Goal: Use online tool/utility: Use online tool/utility

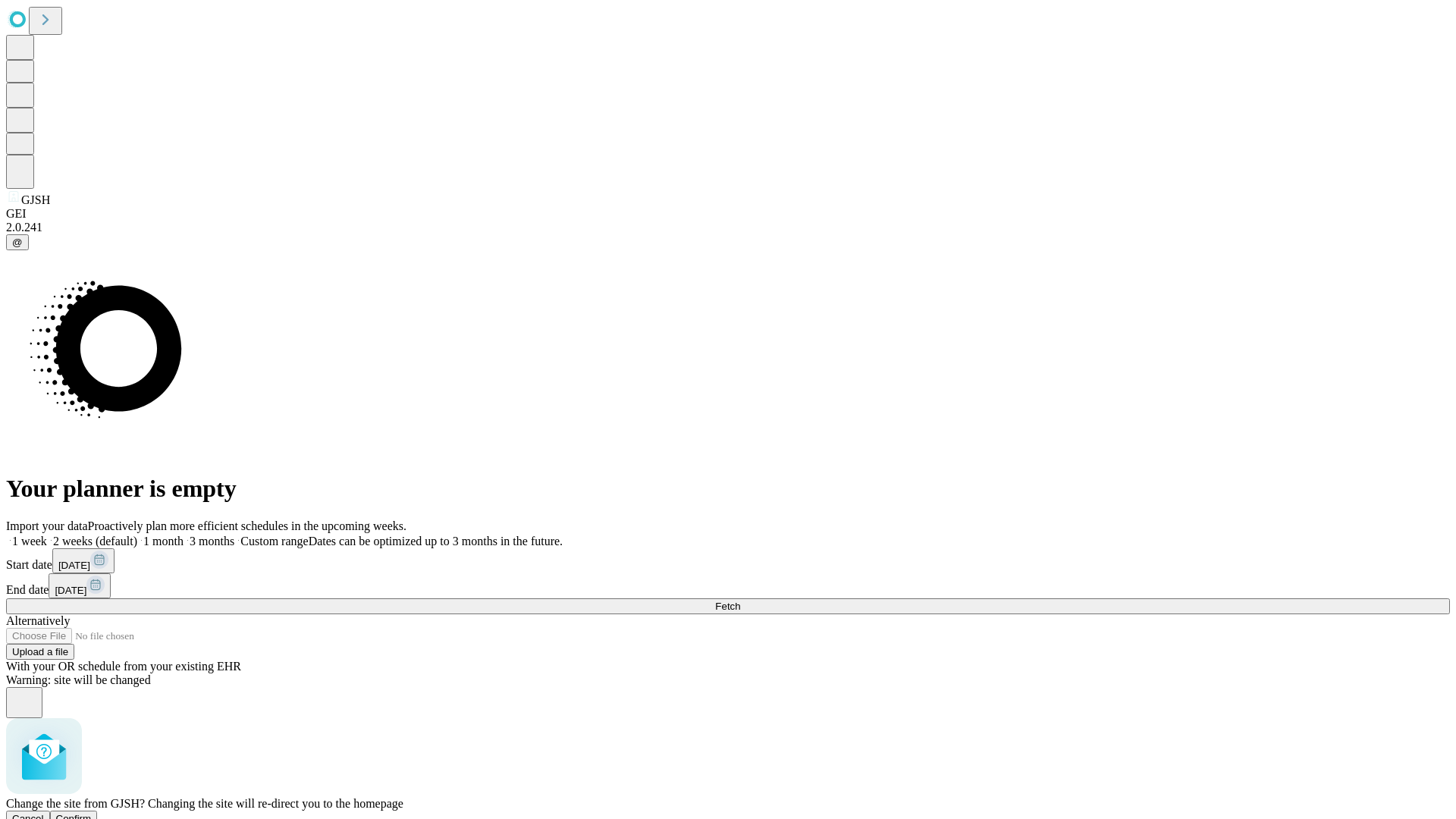
click at [92, 813] on span "Confirm" at bounding box center [73, 818] width 36 height 11
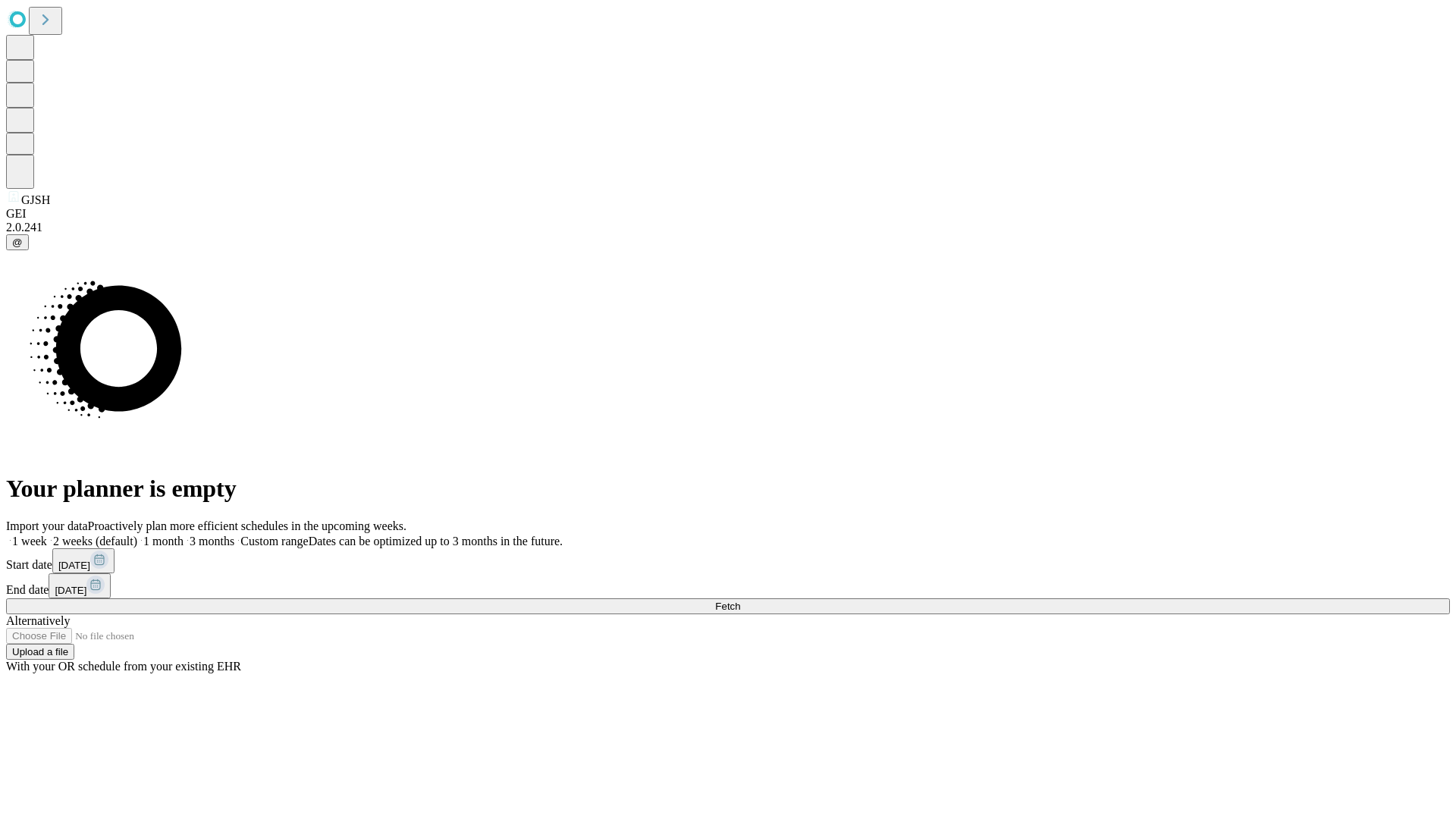
click at [137, 534] on label "2 weeks (default)" at bounding box center [92, 540] width 90 height 13
click at [740, 600] on span "Fetch" at bounding box center [727, 606] width 25 height 11
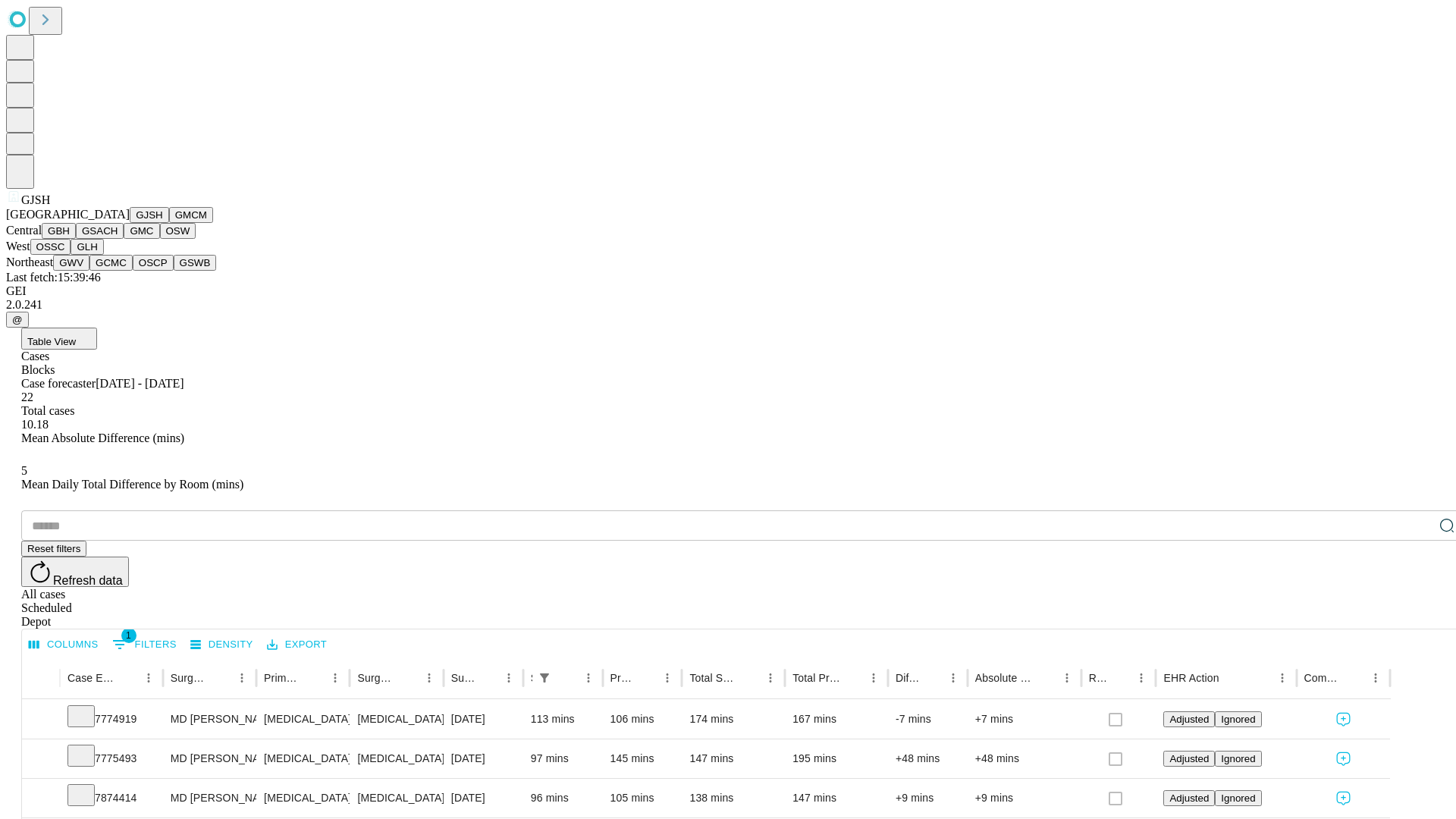
click at [169, 223] on button "GMCM" at bounding box center [191, 215] width 44 height 16
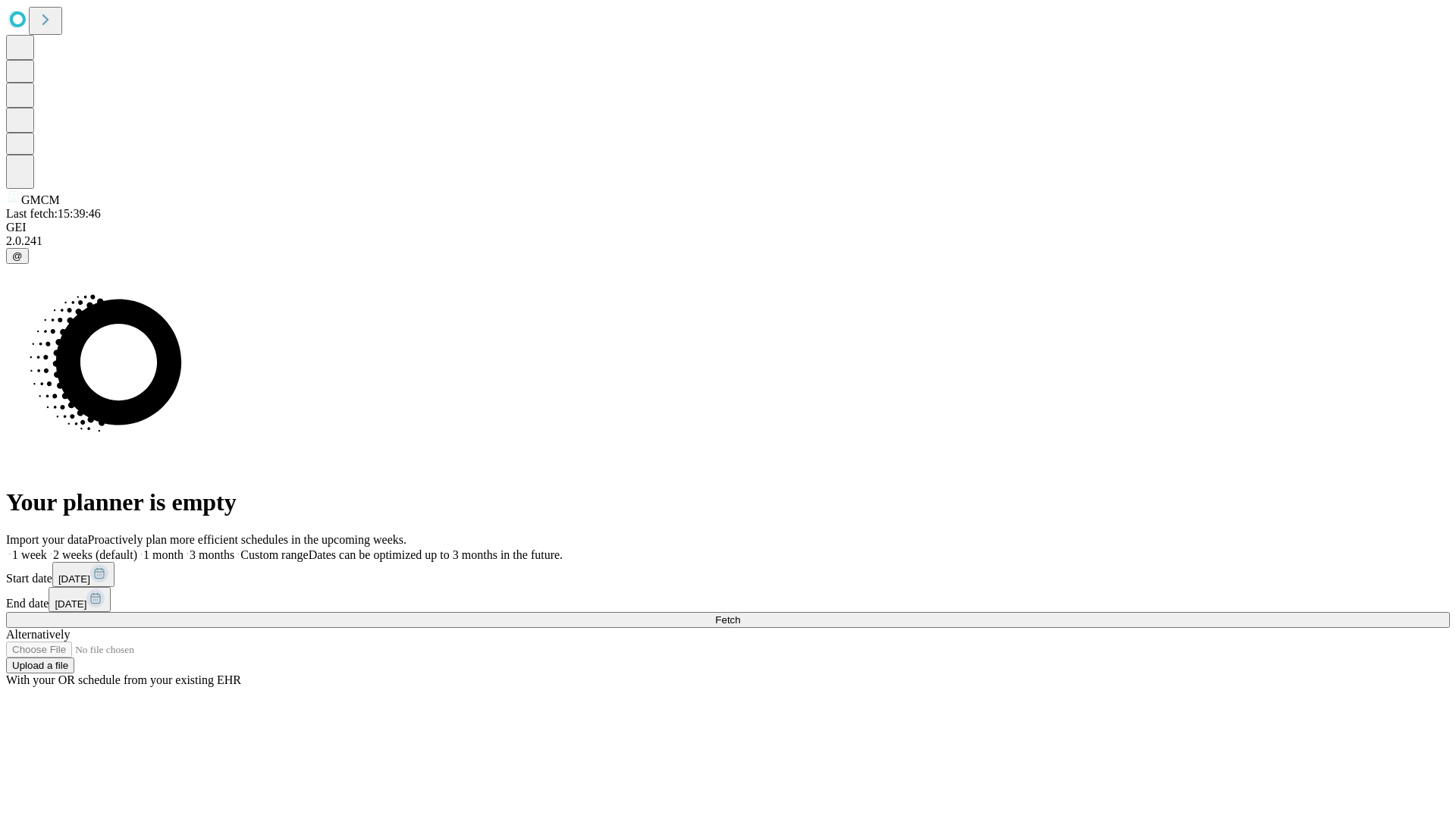
click at [137, 548] on label "2 weeks (default)" at bounding box center [92, 555] width 90 height 13
click at [740, 614] on span "Fetch" at bounding box center [727, 619] width 25 height 11
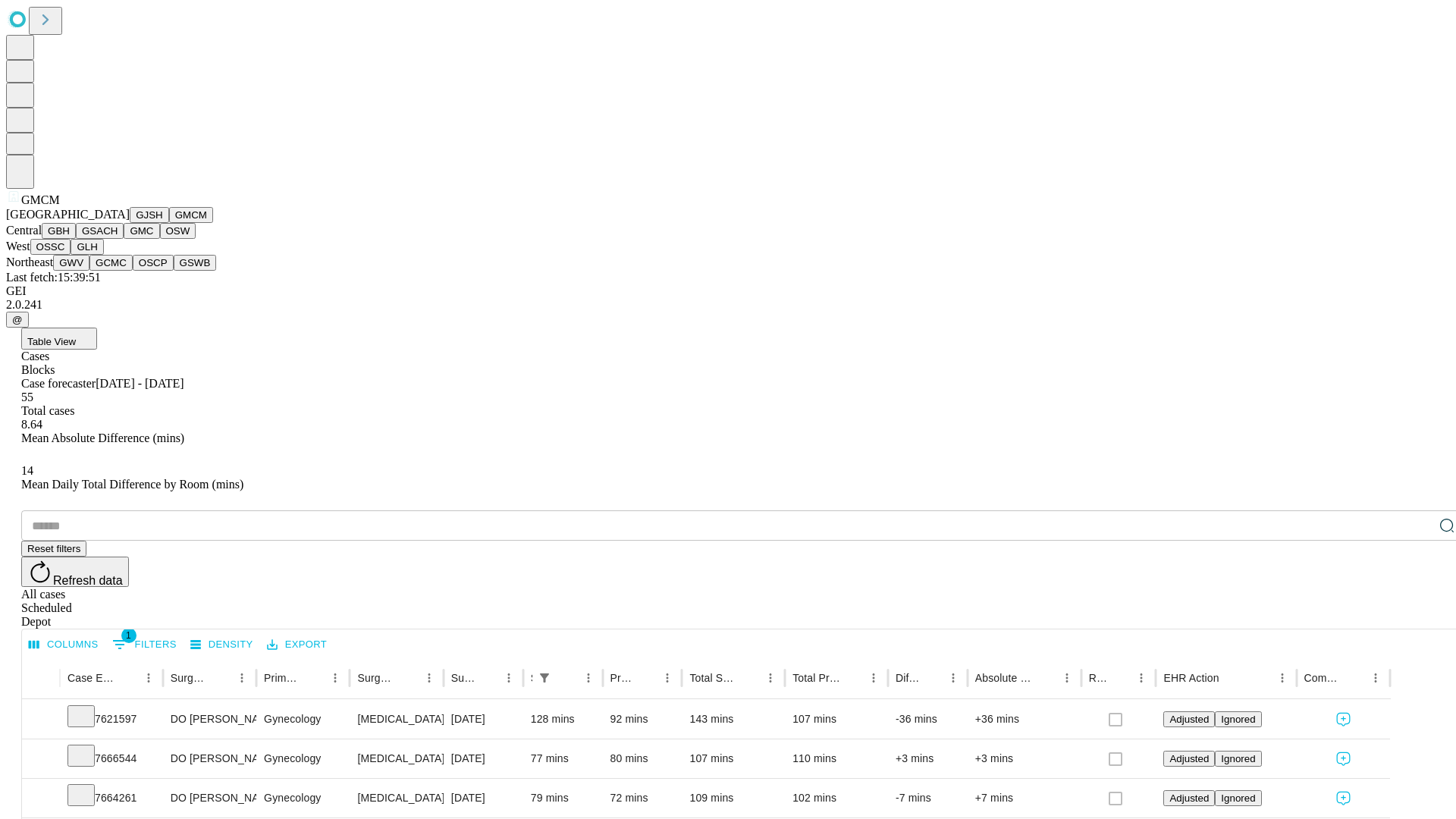
click at [76, 239] on button "GBH" at bounding box center [58, 231] width 34 height 16
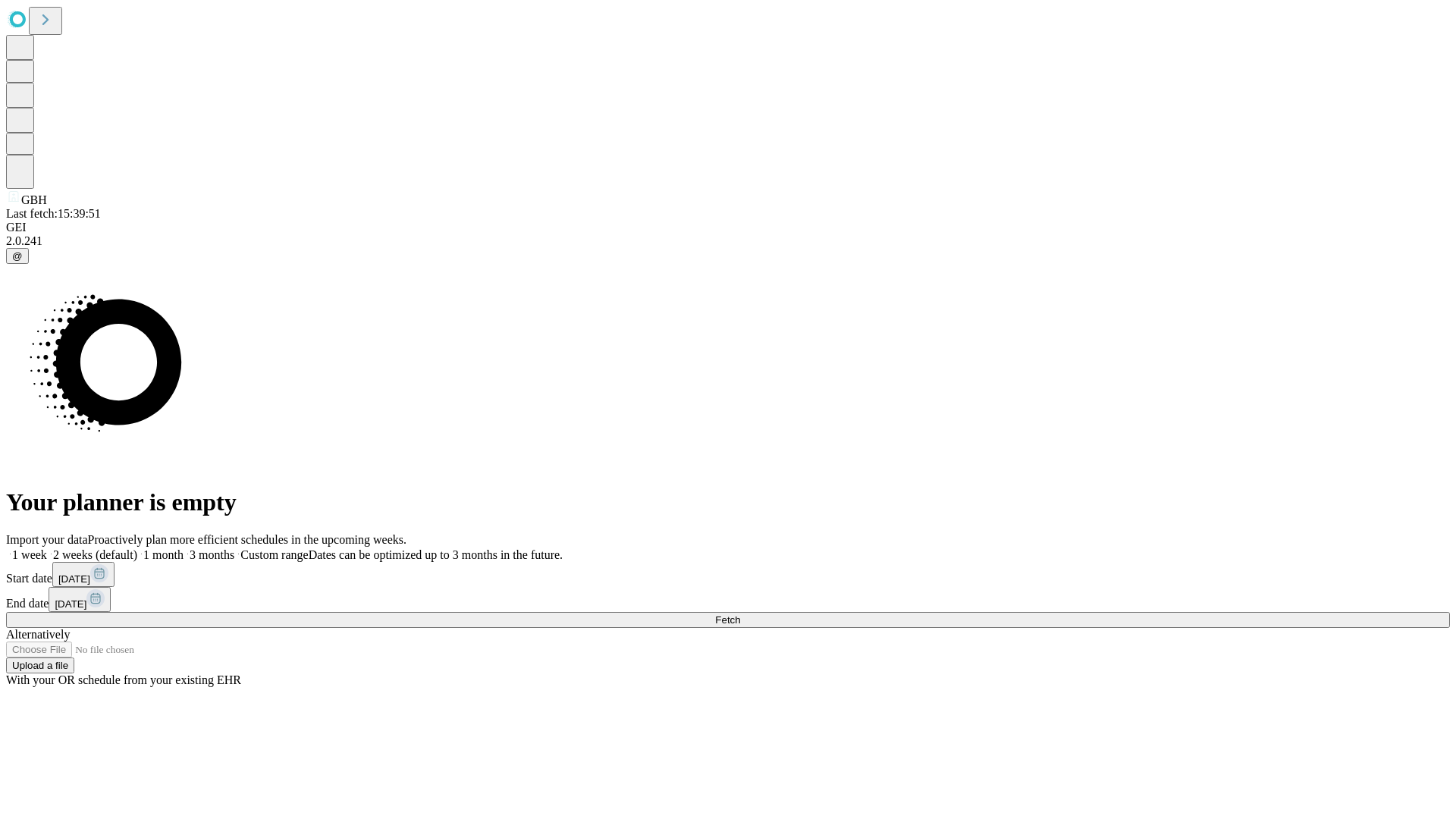
click at [740, 614] on span "Fetch" at bounding box center [727, 619] width 25 height 11
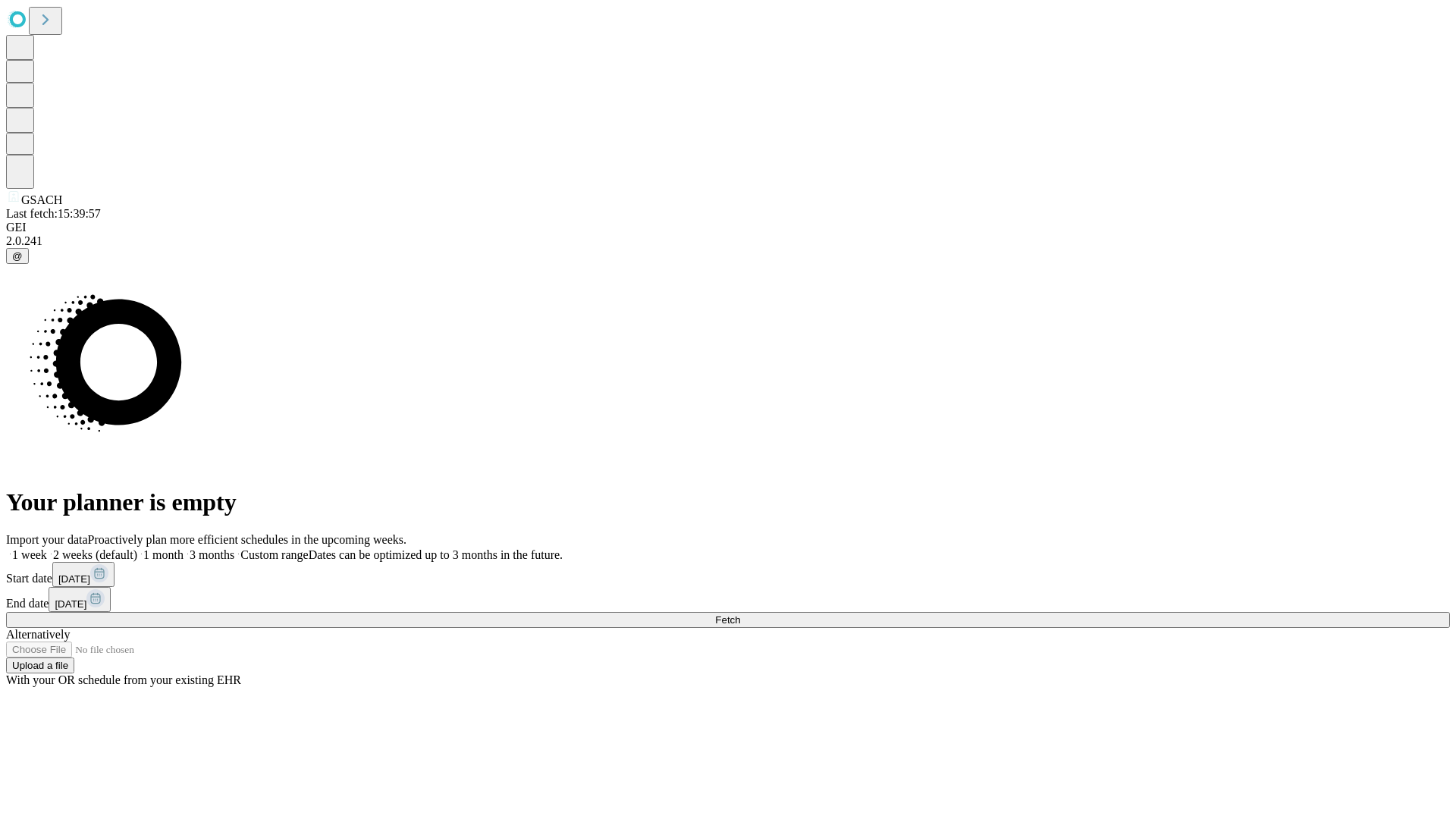
click at [137, 548] on label "2 weeks (default)" at bounding box center [92, 555] width 90 height 13
click at [740, 614] on span "Fetch" at bounding box center [727, 619] width 25 height 11
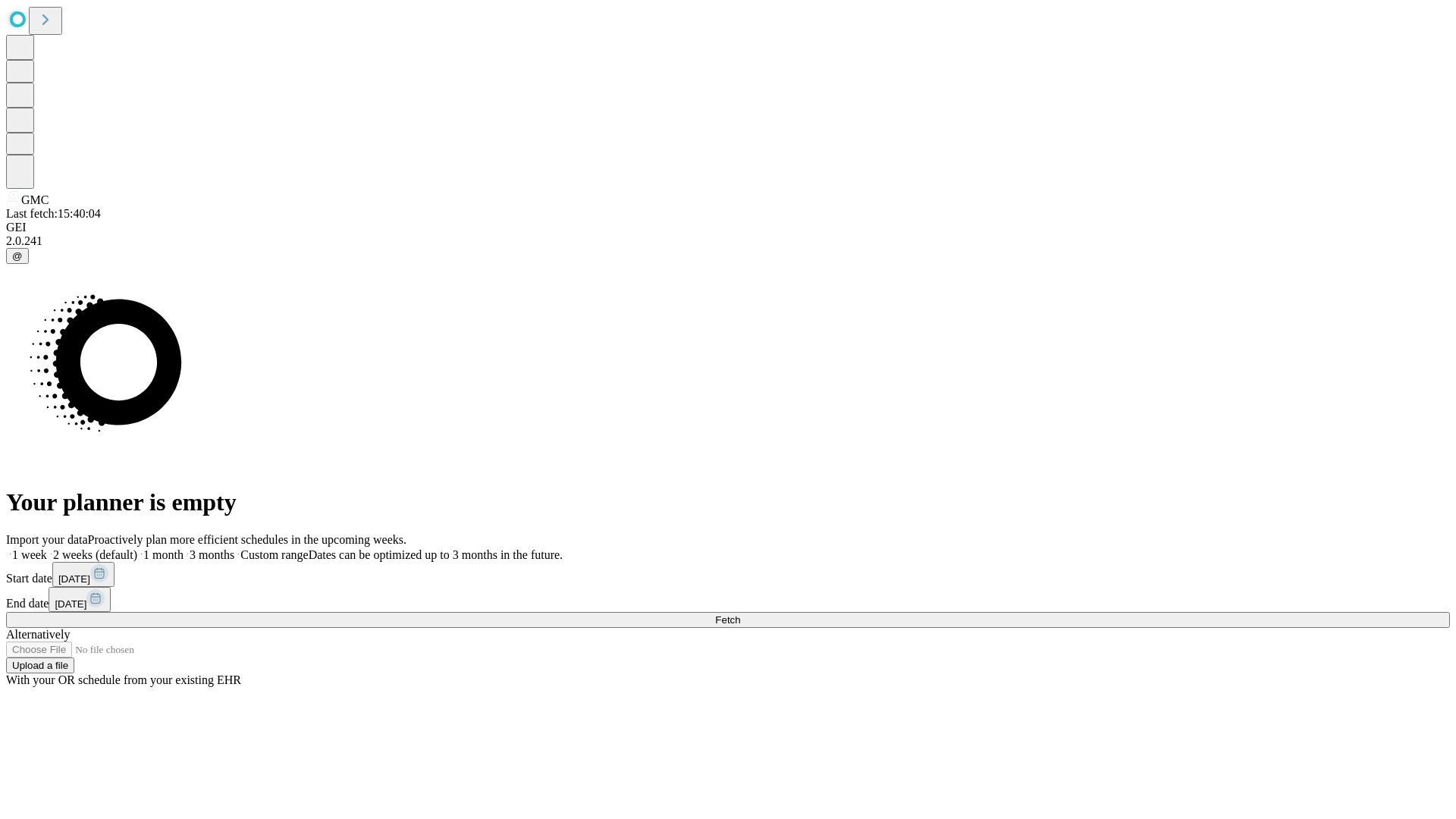
click at [137, 548] on label "2 weeks (default)" at bounding box center [92, 555] width 90 height 13
click at [740, 614] on span "Fetch" at bounding box center [727, 619] width 25 height 11
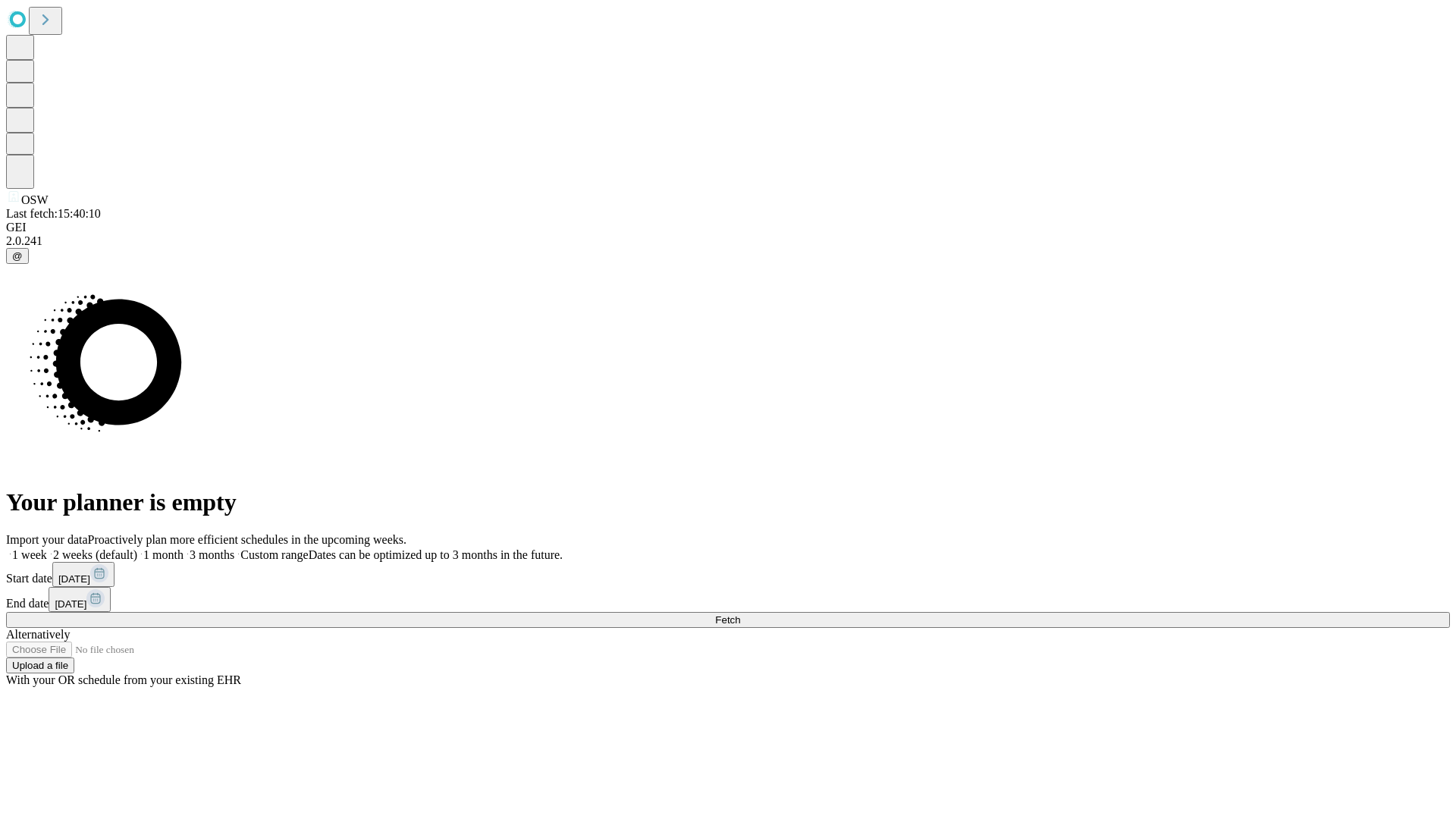
click at [137, 548] on label "2 weeks (default)" at bounding box center [92, 555] width 90 height 13
click at [740, 614] on span "Fetch" at bounding box center [727, 619] width 25 height 11
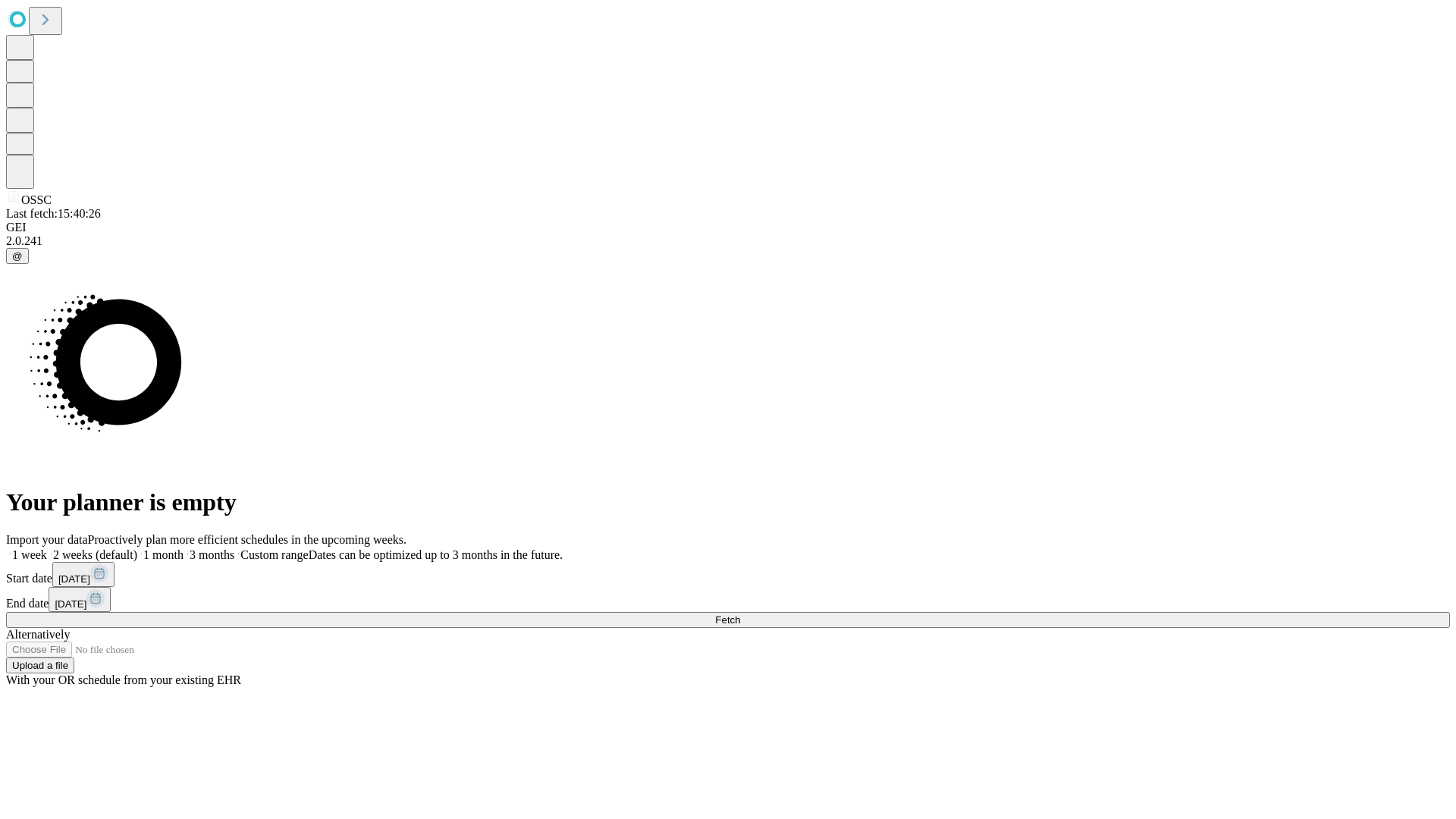
click at [137, 548] on label "2 weeks (default)" at bounding box center [92, 555] width 90 height 13
click at [740, 614] on span "Fetch" at bounding box center [727, 619] width 25 height 11
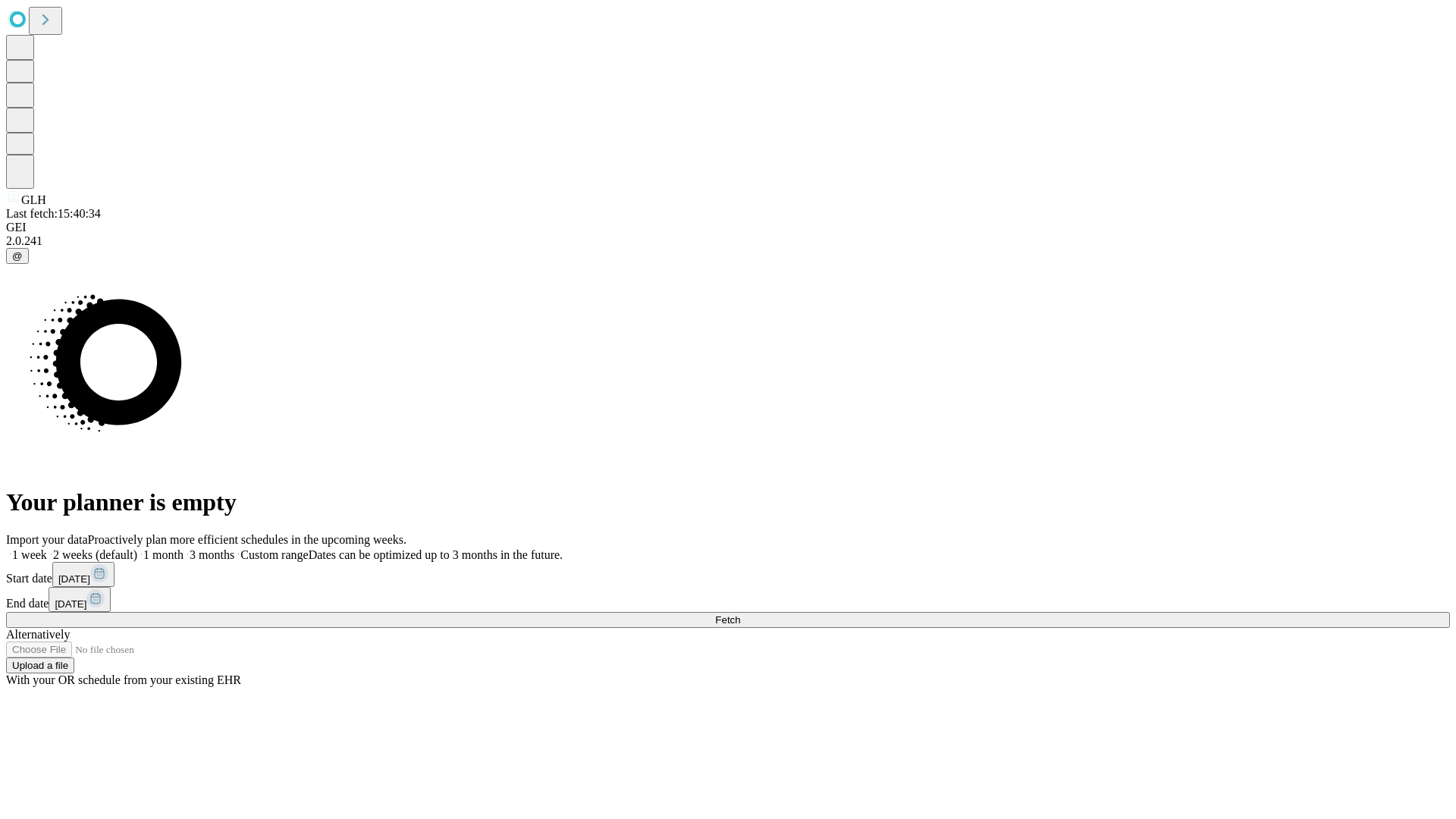
click at [137, 548] on label "2 weeks (default)" at bounding box center [92, 555] width 90 height 13
click at [740, 614] on span "Fetch" at bounding box center [727, 619] width 25 height 11
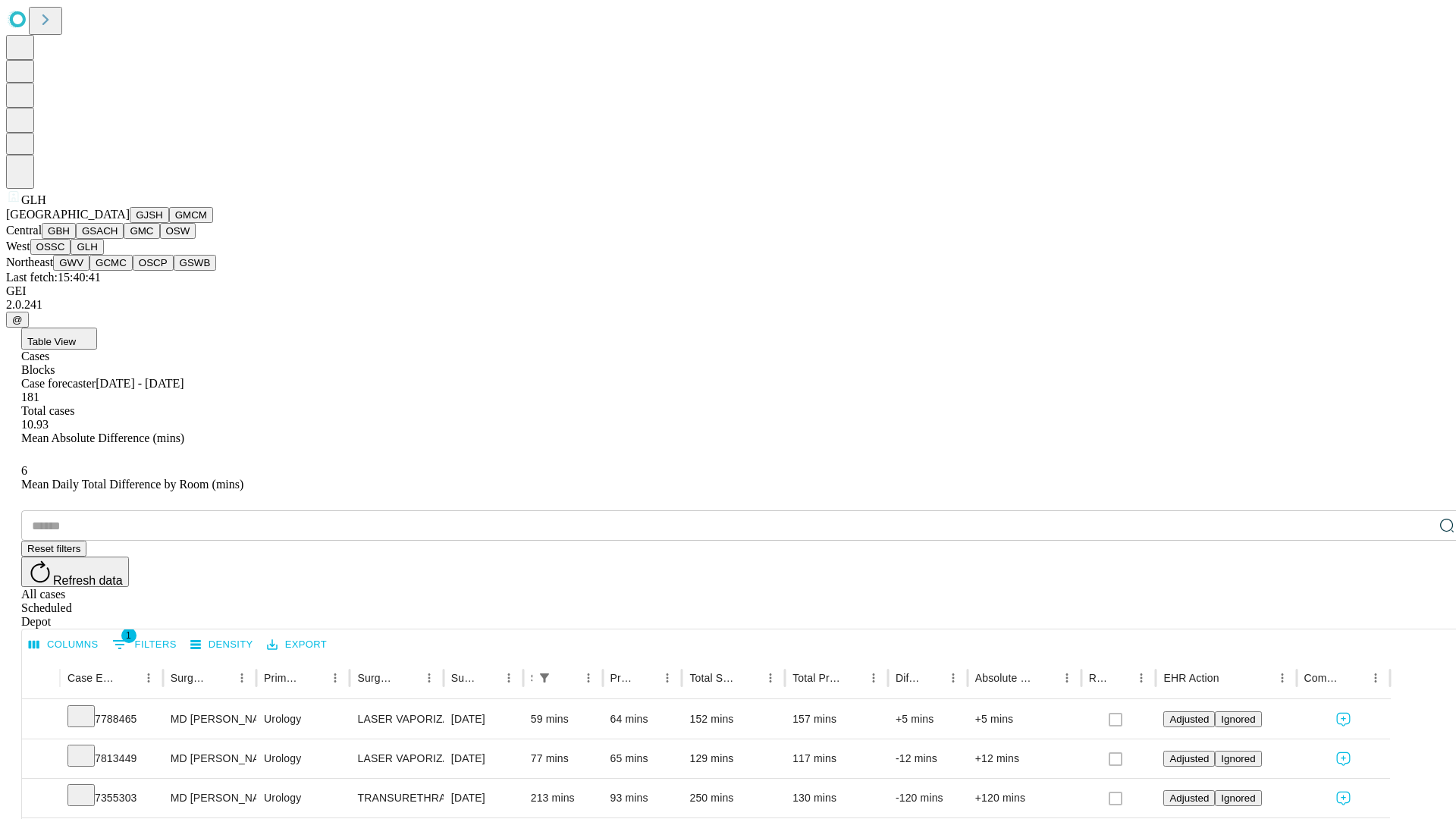
click at [89, 271] on button "GWV" at bounding box center [71, 263] width 37 height 16
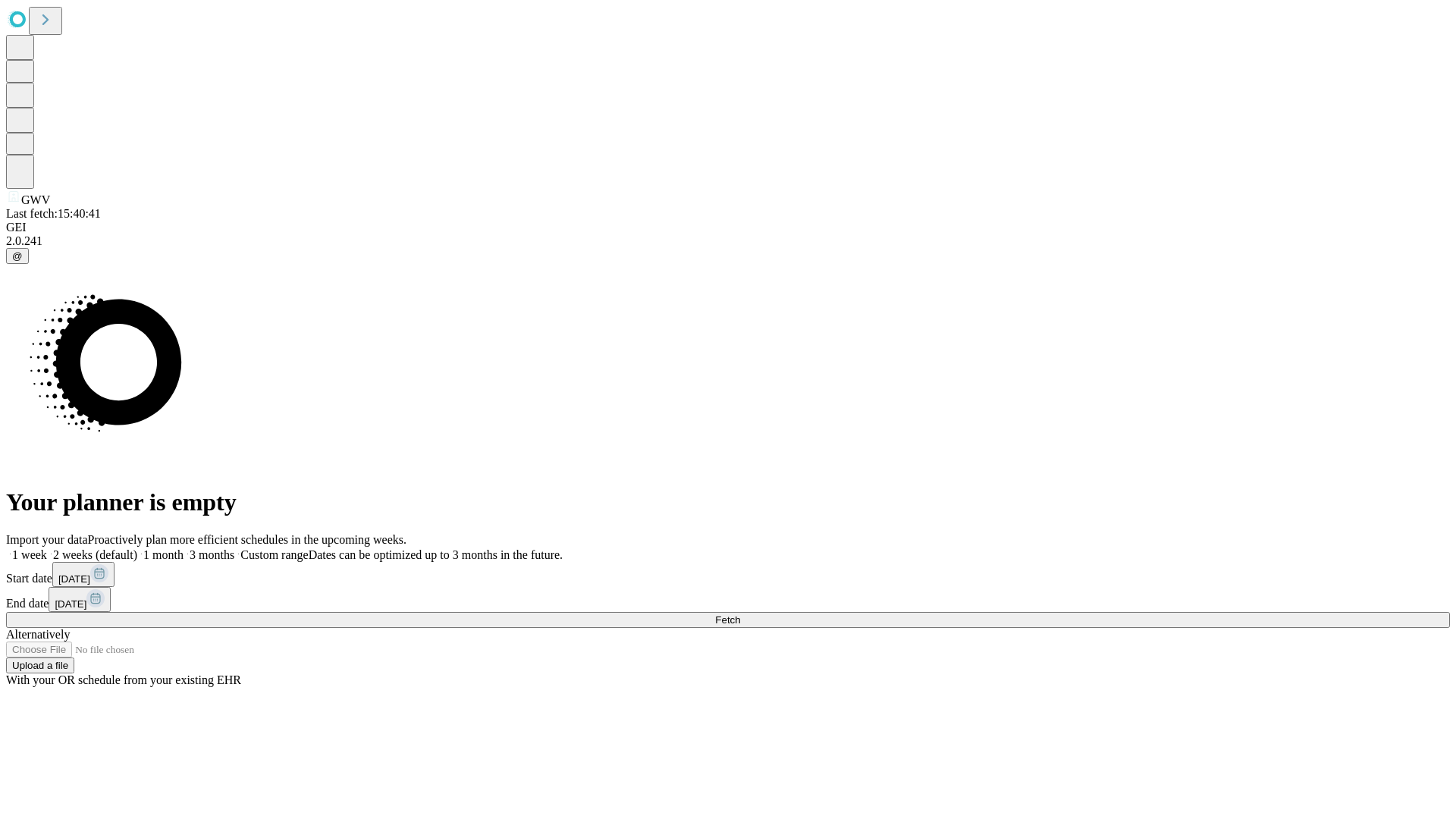
click at [137, 548] on label "2 weeks (default)" at bounding box center [92, 555] width 90 height 13
click at [740, 614] on span "Fetch" at bounding box center [727, 619] width 25 height 11
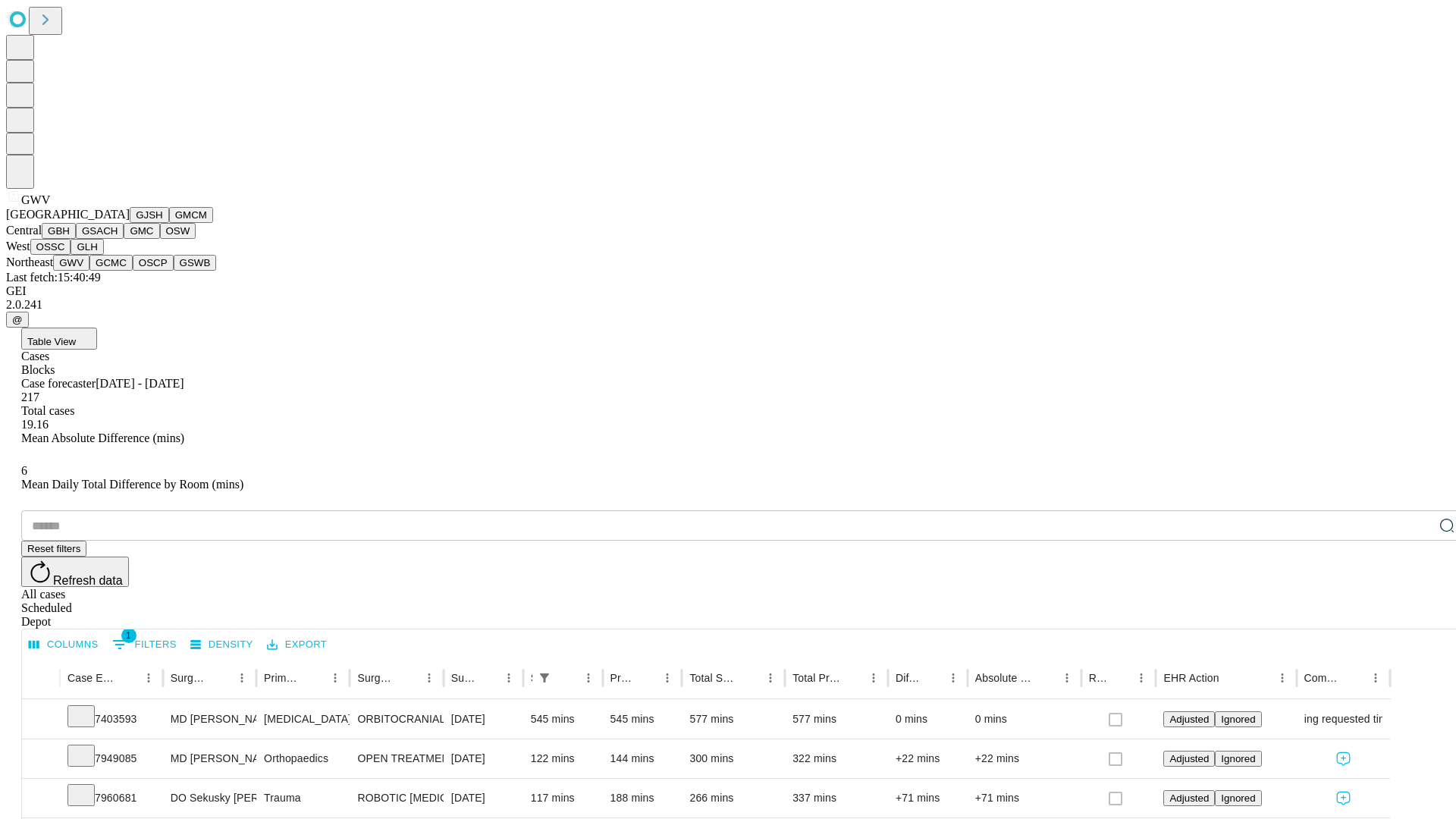
click at [117, 271] on button "GCMC" at bounding box center [111, 263] width 43 height 16
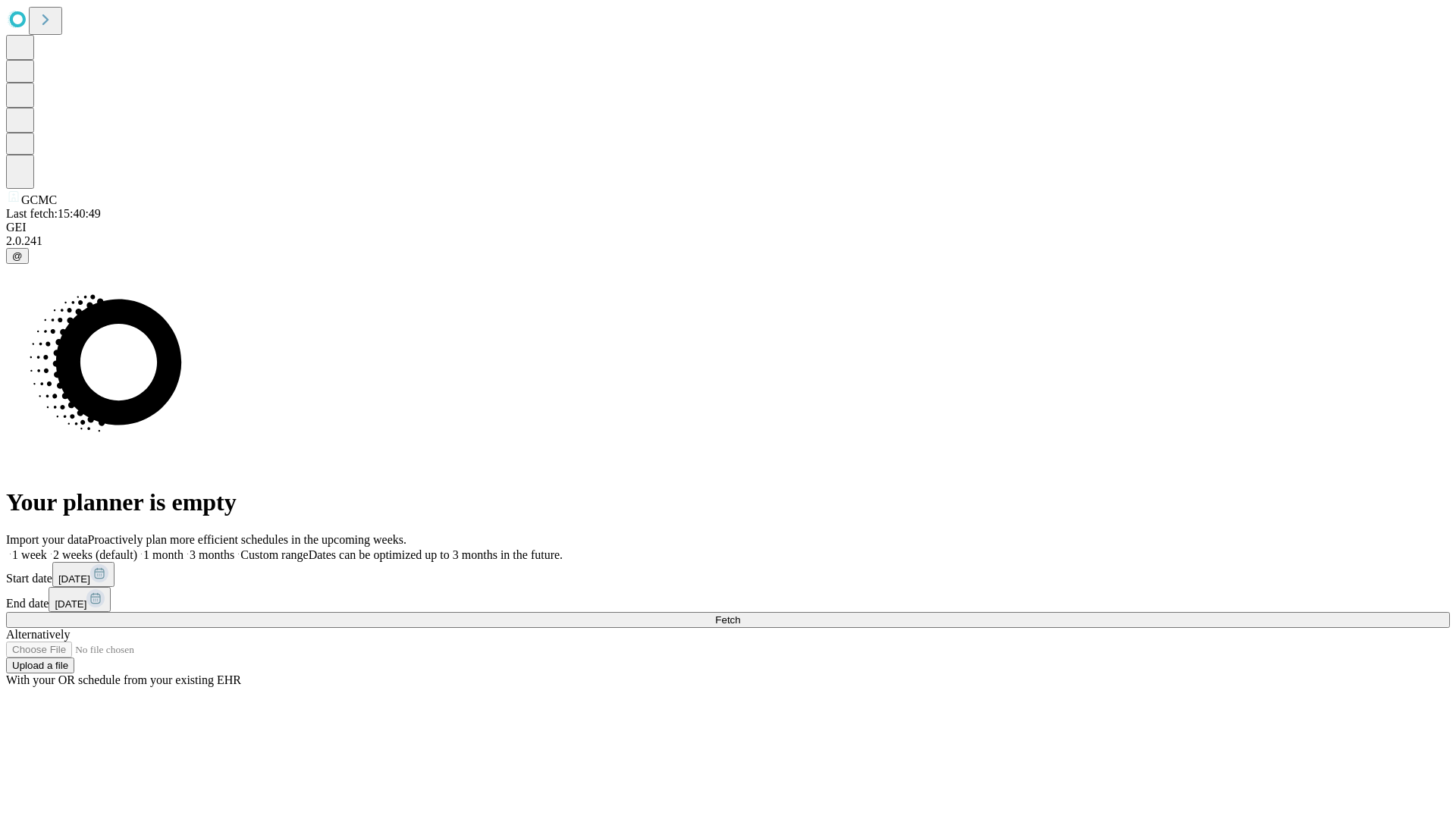
click at [137, 548] on label "2 weeks (default)" at bounding box center [92, 555] width 90 height 13
click at [740, 614] on span "Fetch" at bounding box center [727, 619] width 25 height 11
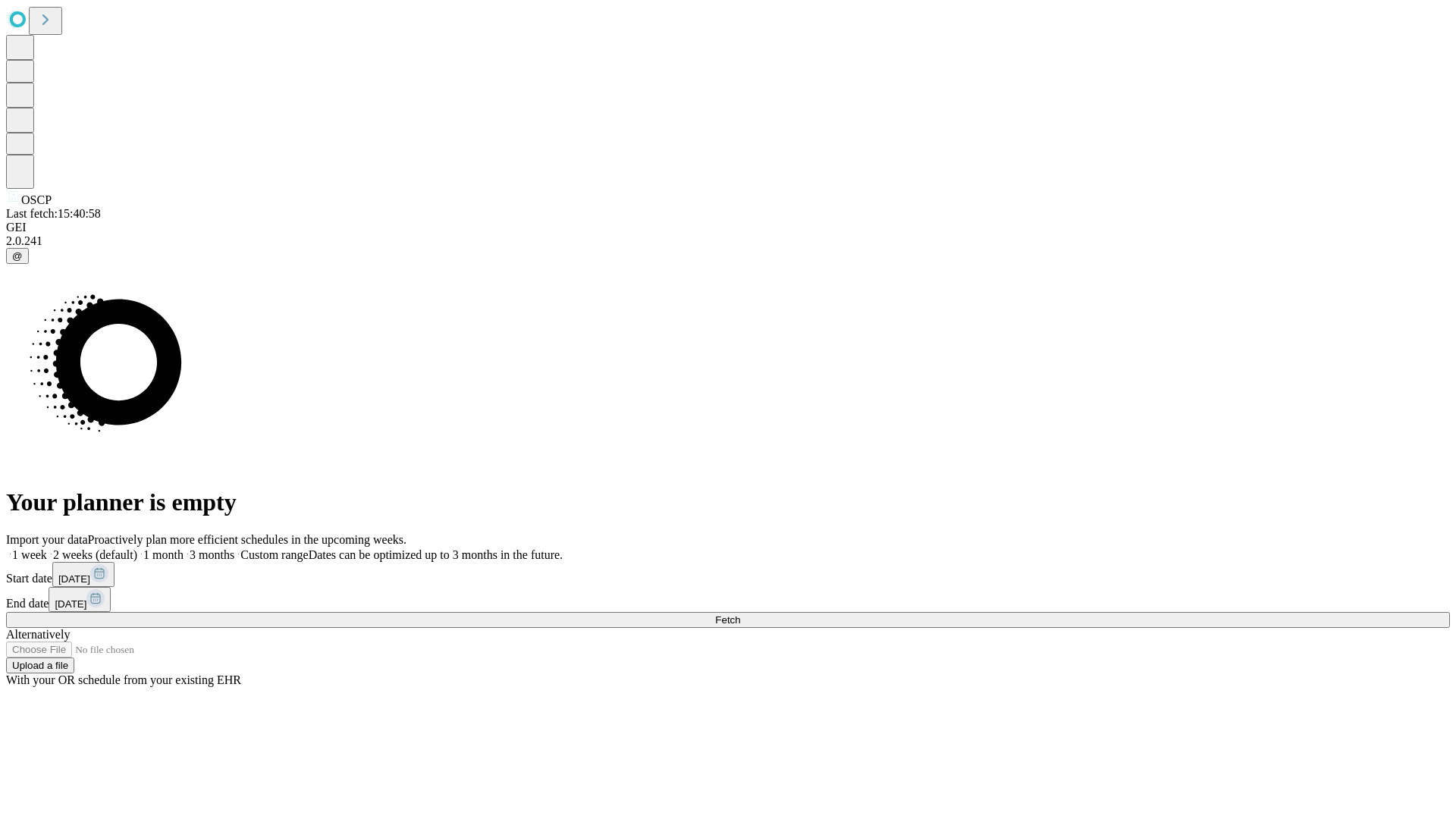
click at [137, 548] on label "2 weeks (default)" at bounding box center [92, 555] width 90 height 13
click at [740, 614] on span "Fetch" at bounding box center [727, 619] width 25 height 11
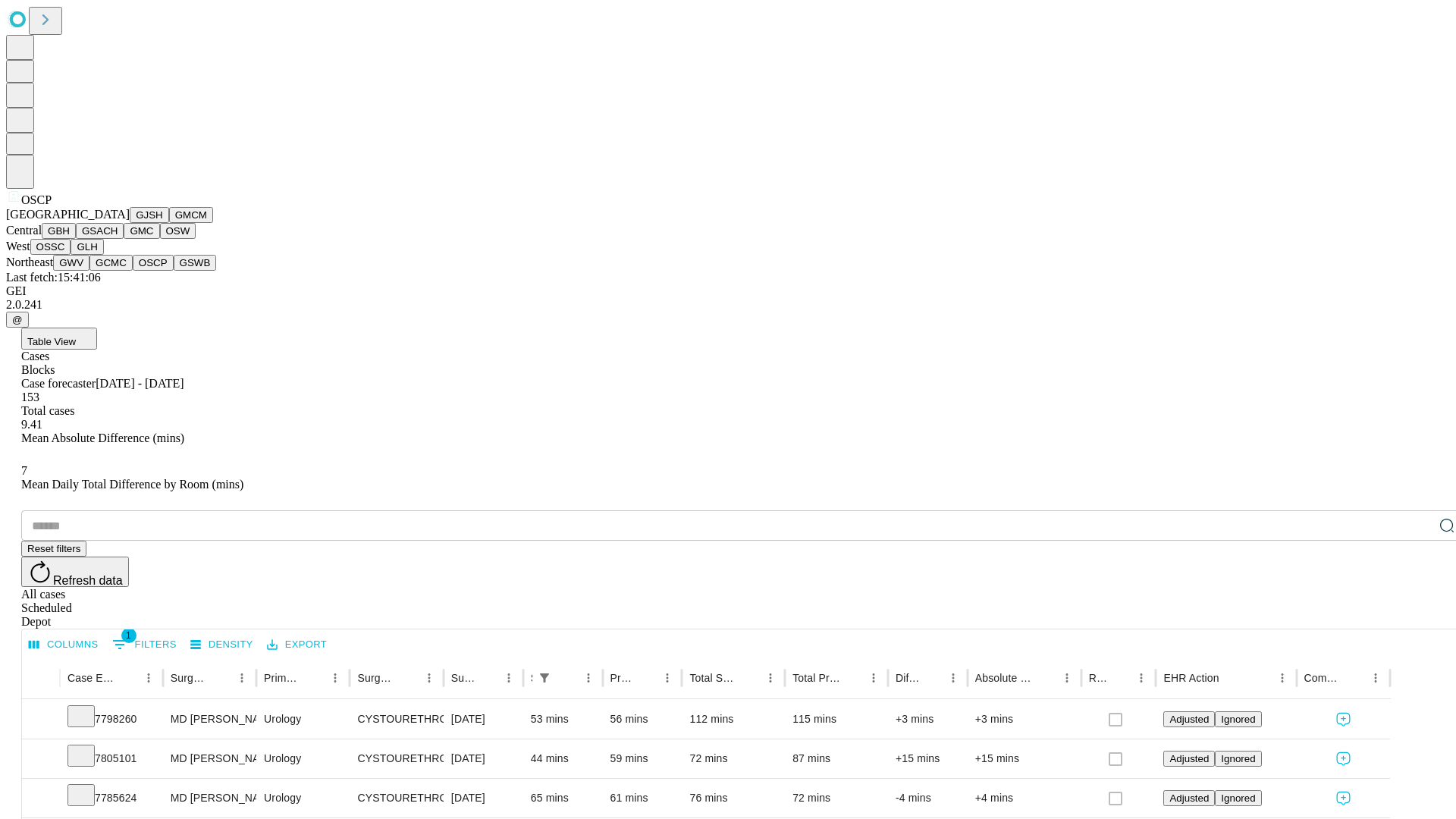
click at [173, 271] on button "GSWB" at bounding box center [195, 263] width 43 height 16
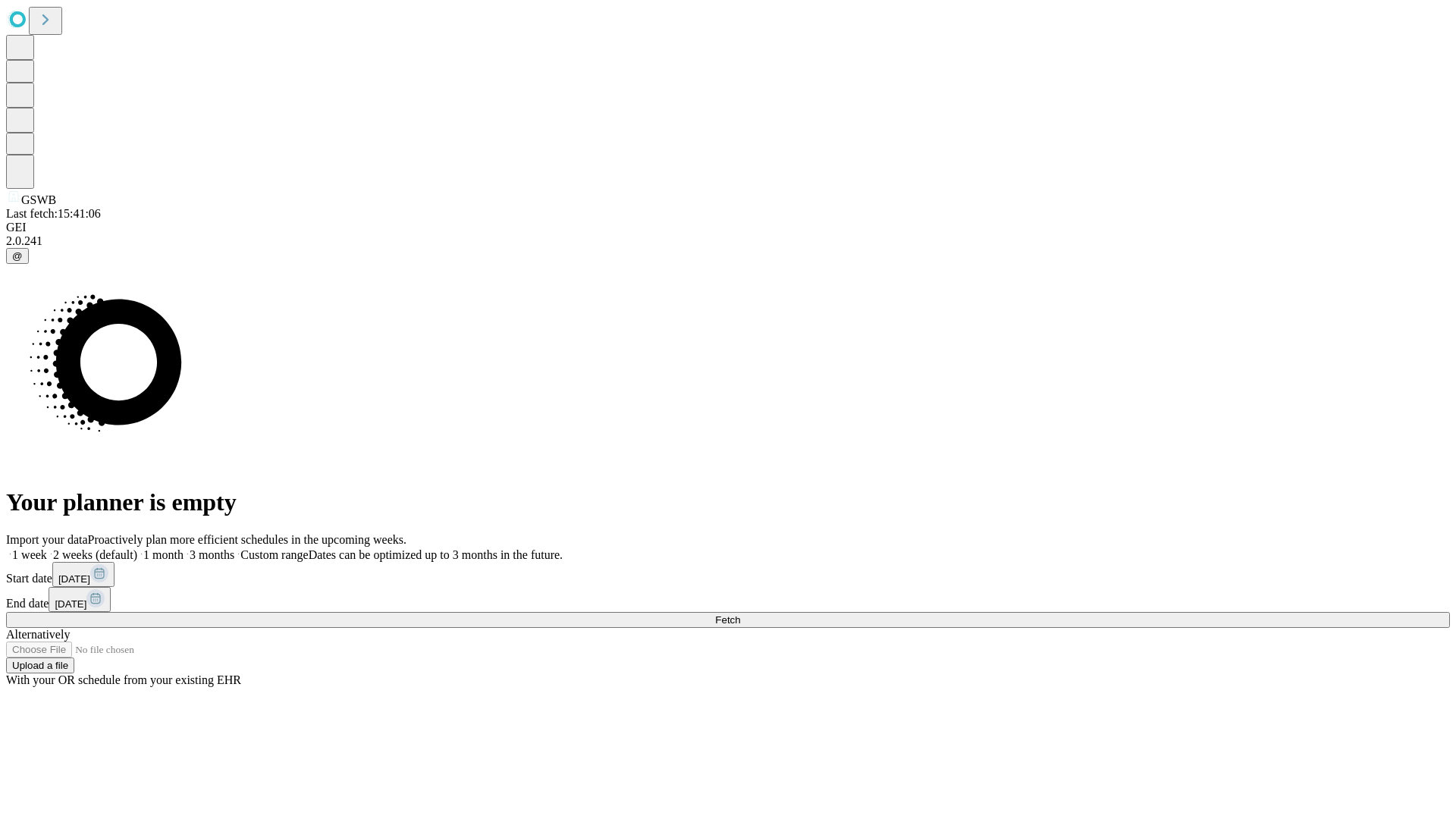
click at [137, 548] on label "2 weeks (default)" at bounding box center [92, 555] width 90 height 13
click at [740, 614] on span "Fetch" at bounding box center [727, 619] width 25 height 11
